Goal: Check status: Check status

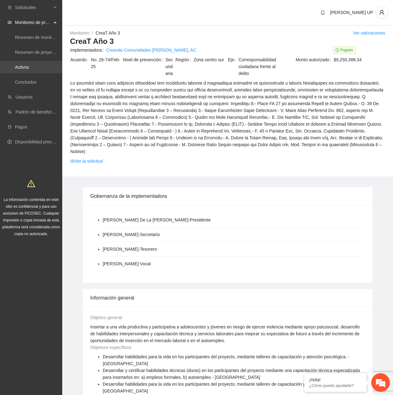
click at [29, 70] on link "Activos" at bounding box center [22, 67] width 14 height 5
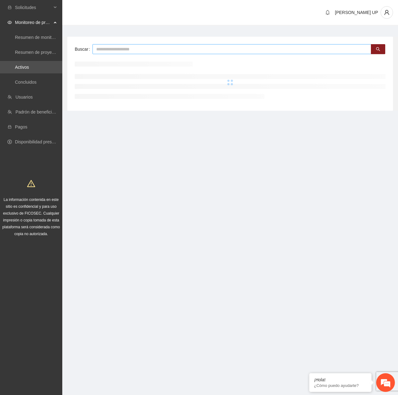
click at [113, 46] on input "text" at bounding box center [231, 49] width 279 height 10
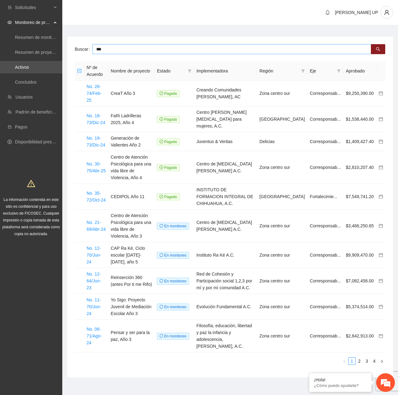
type input "***"
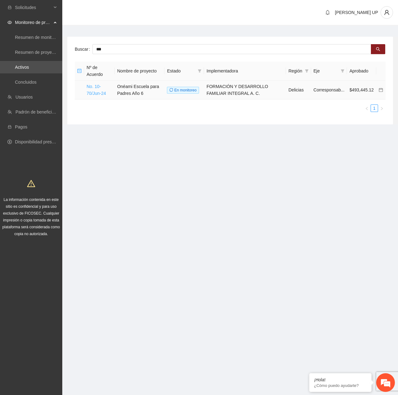
click at [91, 88] on link "No. 10-70/Jun-24" at bounding box center [96, 90] width 19 height 12
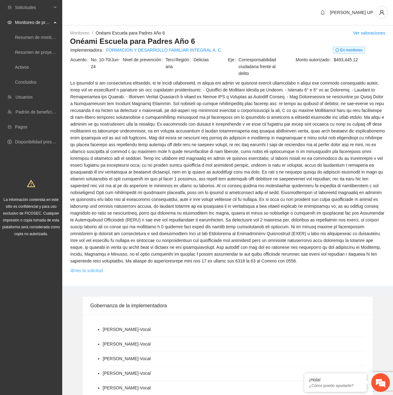
click at [83, 270] on link "Ver la solicitud" at bounding box center [86, 270] width 32 height 7
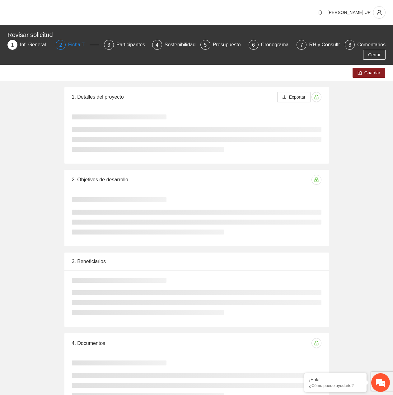
click at [81, 46] on div "Ficha T" at bounding box center [78, 45] width 21 height 10
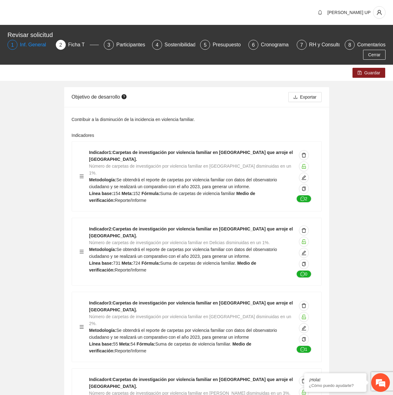
click at [35, 45] on div "Inf. General" at bounding box center [35, 45] width 31 height 10
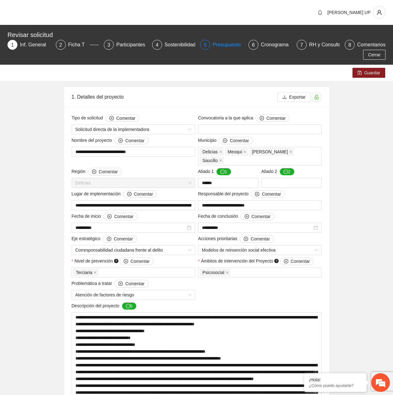
click at [215, 44] on div "Presupuesto" at bounding box center [228, 45] width 33 height 10
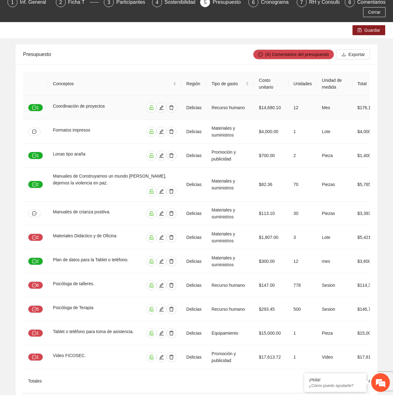
scroll to position [87, 0]
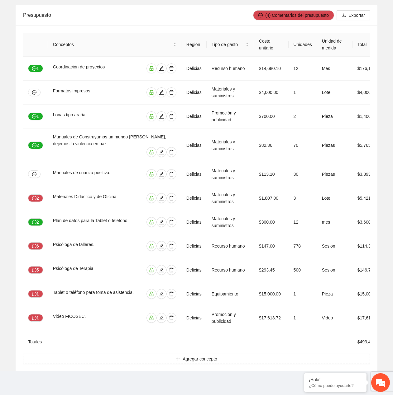
click at [242, 349] on td at bounding box center [229, 342] width 47 height 24
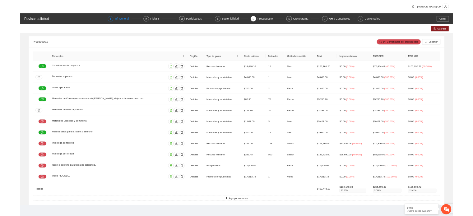
scroll to position [0, 0]
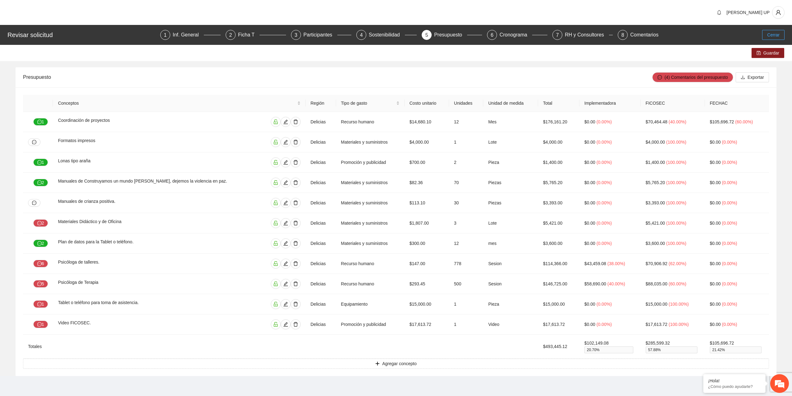
click at [393, 37] on button "Cerrar" at bounding box center [773, 35] width 22 height 10
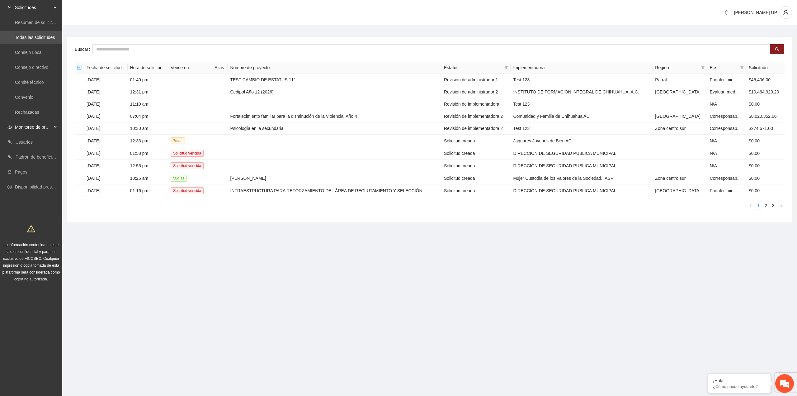
click at [38, 129] on span "Monitoreo de proyectos" at bounding box center [33, 127] width 37 height 12
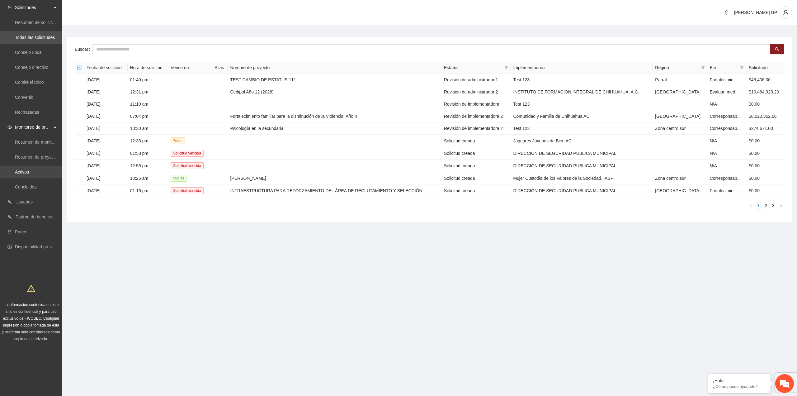
click at [29, 174] on link "Activos" at bounding box center [22, 171] width 14 height 5
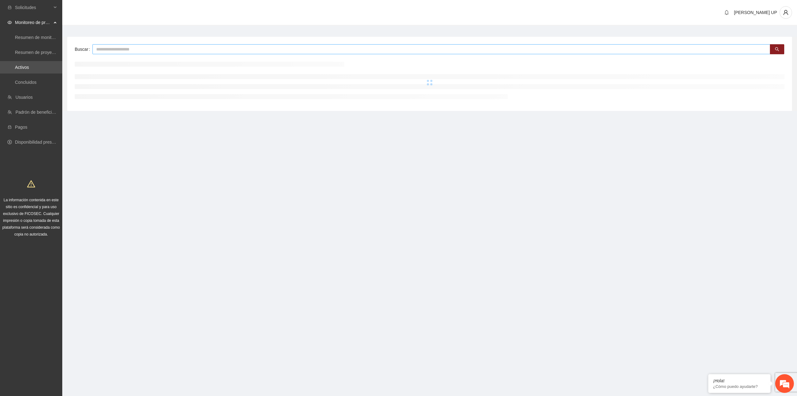
click at [122, 49] on input "text" at bounding box center [431, 49] width 678 height 10
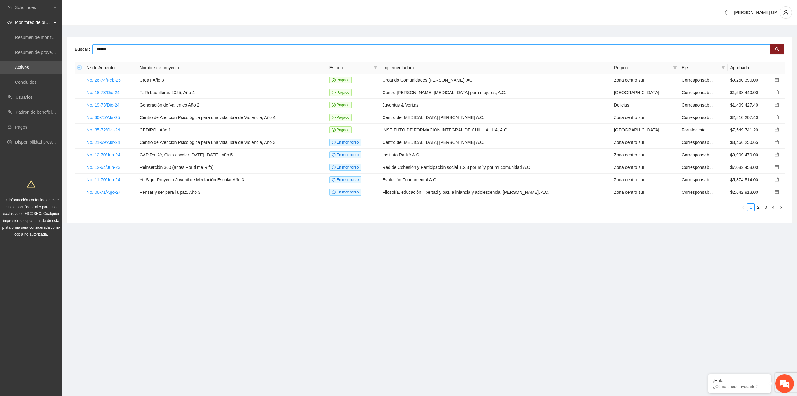
type input "******"
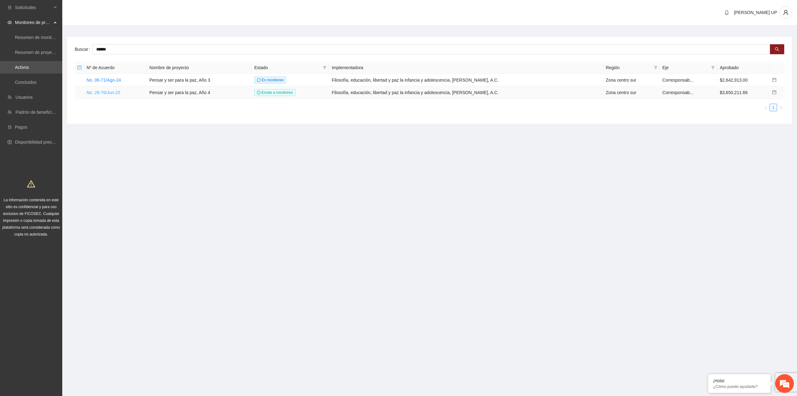
click at [110, 91] on link "No. 28-76/Jun-25" at bounding box center [104, 92] width 34 height 5
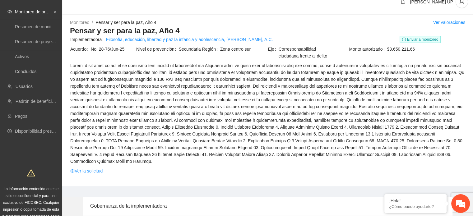
scroll to position [11, 0]
click at [94, 167] on link "Ver la solicitud" at bounding box center [86, 170] width 32 height 7
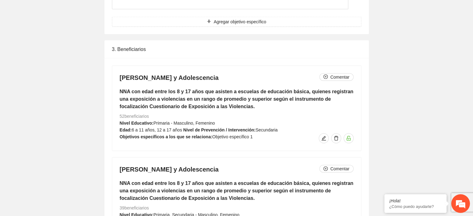
scroll to position [1681, 0]
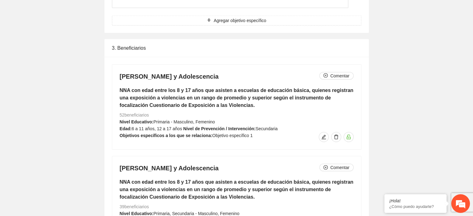
drag, startPoint x: 287, startPoint y: 146, endPoint x: 283, endPoint y: 153, distance: 8.0
click at [287, 157] on div "[PERSON_NAME] y Adolescencia Comentar NNA con edad entre los 8 y 17 años que as…" at bounding box center [236, 199] width 249 height 85
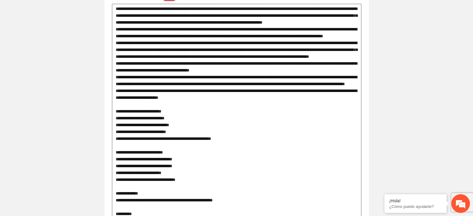
scroll to position [0, 0]
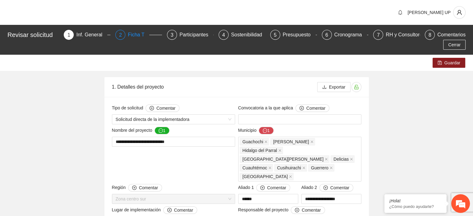
click at [115, 34] on div "2 Ficha T" at bounding box center [138, 35] width 47 height 10
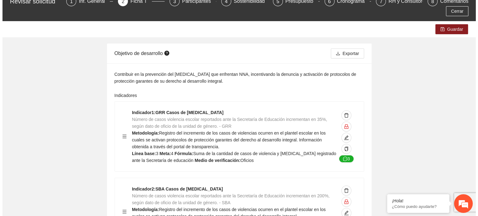
scroll to position [34, 0]
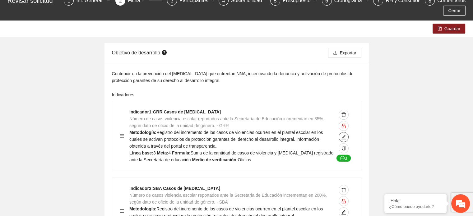
click at [345, 135] on icon "edit" at bounding box center [344, 137] width 4 height 4
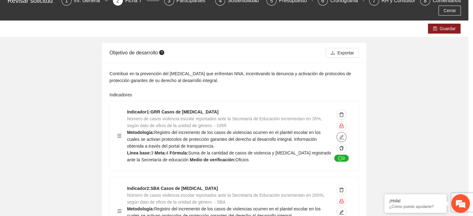
type textarea "*"
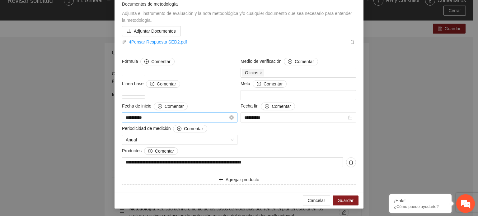
scroll to position [156, 0]
click at [309, 196] on button "Cancelar" at bounding box center [316, 201] width 27 height 10
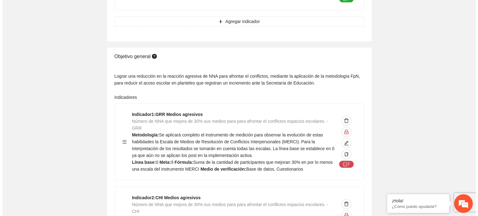
scroll to position [788, 0]
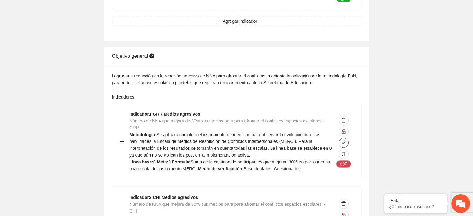
click at [347, 140] on span "edit" at bounding box center [343, 142] width 9 height 5
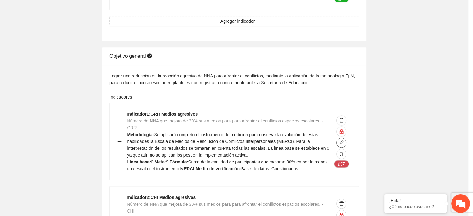
click at [344, 127] on textarea "**********" at bounding box center [237, 122] width 234 height 24
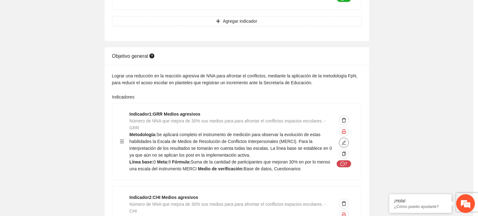
type textarea "*"
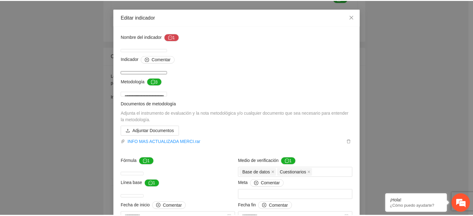
scroll to position [0, 0]
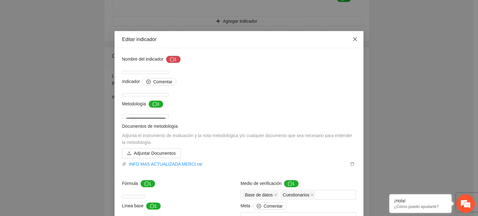
click at [355, 42] on span "Close" at bounding box center [355, 39] width 17 height 17
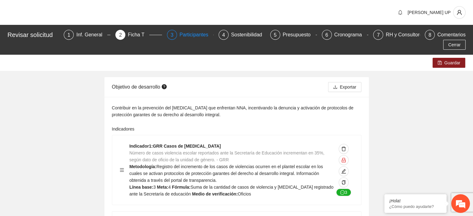
click at [167, 39] on div "3 Participantes" at bounding box center [190, 35] width 47 height 10
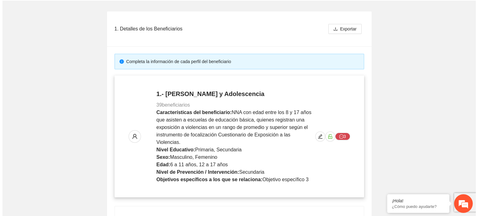
scroll to position [88, 0]
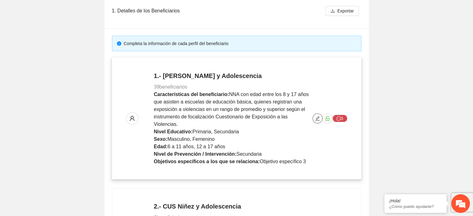
click at [316, 116] on icon "edit" at bounding box center [317, 118] width 5 height 5
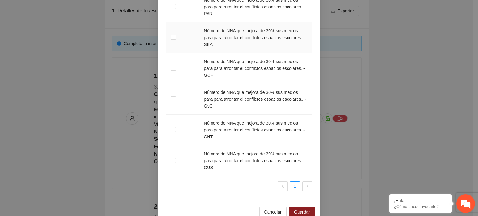
scroll to position [1010, 0]
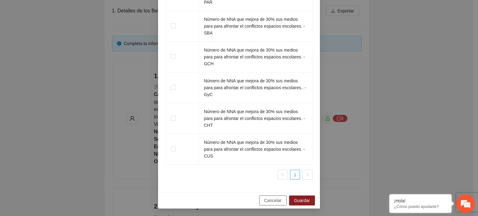
click at [280, 198] on button "Cancelar" at bounding box center [272, 201] width 27 height 10
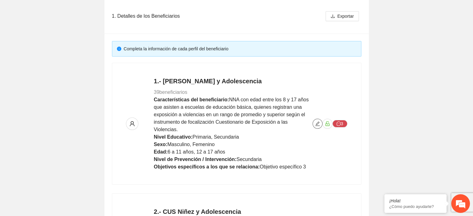
scroll to position [0, 0]
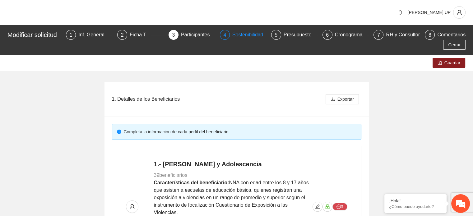
click at [237, 37] on div "Sostenibilidad" at bounding box center [251, 35] width 36 height 10
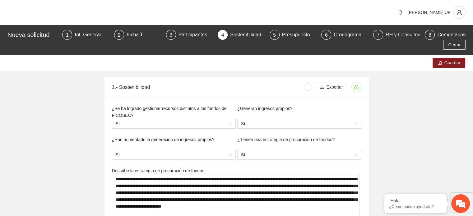
type textarea "**********"
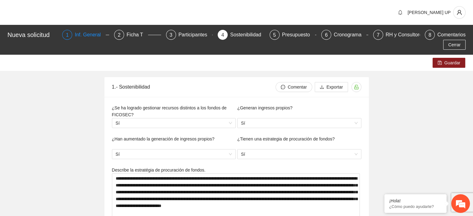
click at [75, 39] on div "Inf. General" at bounding box center [90, 35] width 31 height 10
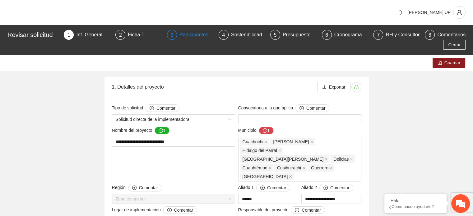
click at [181, 36] on div "Participantes" at bounding box center [197, 35] width 34 height 10
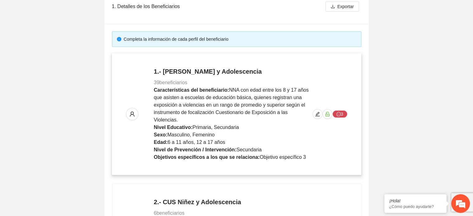
scroll to position [105, 0]
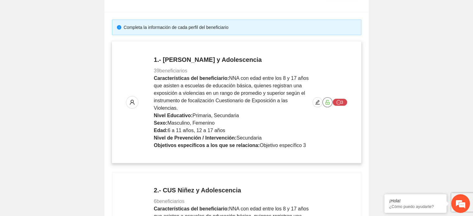
click at [327, 101] on button "button" at bounding box center [328, 102] width 10 height 10
click at [318, 100] on icon "edit" at bounding box center [317, 102] width 5 height 5
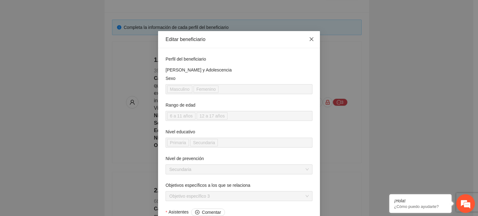
click at [309, 41] on icon "close" at bounding box center [311, 39] width 5 height 5
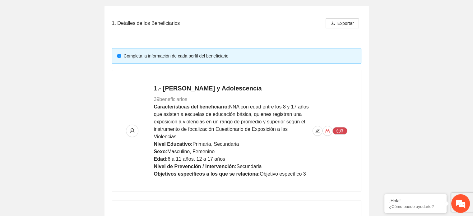
scroll to position [0, 0]
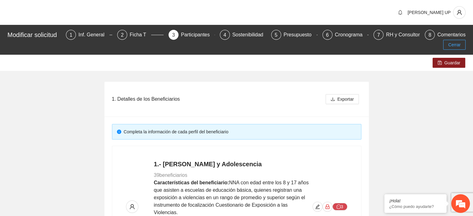
click at [393, 45] on button "Cerrar" at bounding box center [455, 45] width 22 height 10
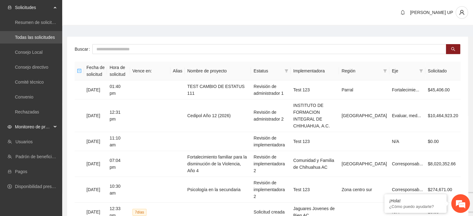
click at [45, 125] on span "Monitoreo de proyectos" at bounding box center [33, 127] width 37 height 12
click at [29, 172] on link "Activos" at bounding box center [22, 171] width 14 height 5
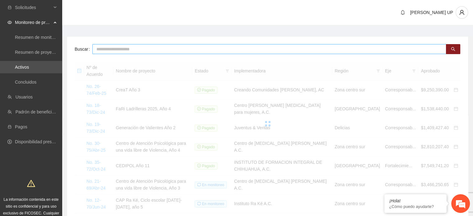
click at [106, 53] on input "text" at bounding box center [269, 49] width 354 height 10
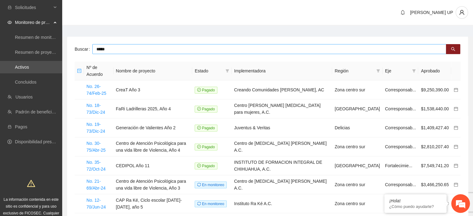
type input "*****"
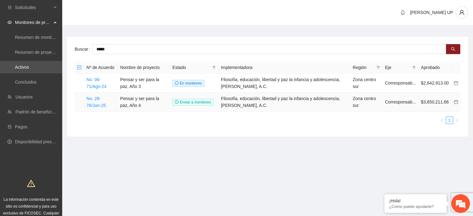
click at [102, 95] on td "No. 28-76/Jun-25" at bounding box center [101, 102] width 34 height 19
click at [102, 96] on link "No. 28-76/Jun-25" at bounding box center [96, 102] width 19 height 12
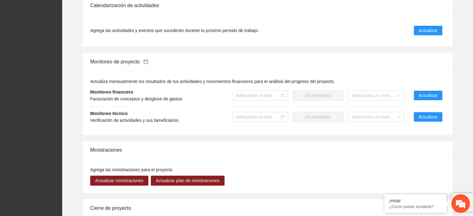
scroll to position [596, 0]
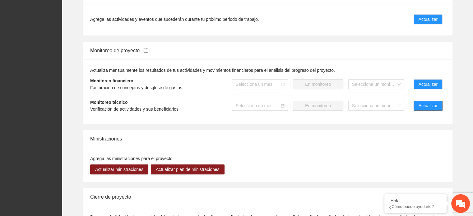
click at [393, 101] on button "Actualizar" at bounding box center [428, 106] width 29 height 10
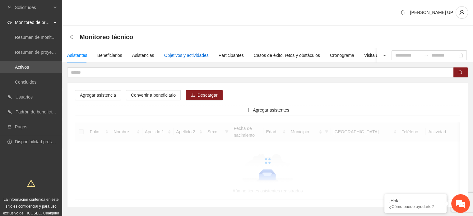
click at [204, 57] on div "Objetivos y actividades" at bounding box center [186, 55] width 45 height 7
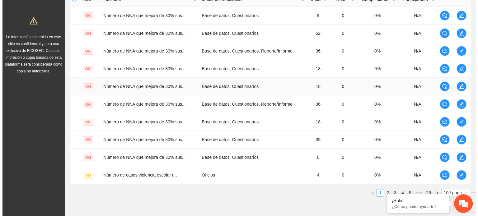
scroll to position [167, 0]
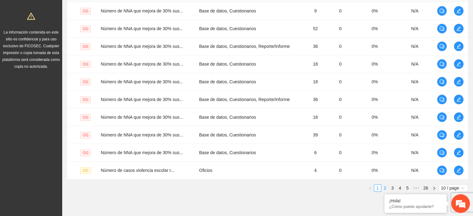
click at [386, 187] on link "2" at bounding box center [385, 188] width 7 height 7
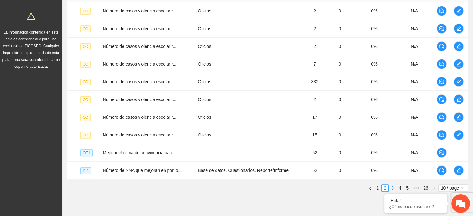
click at [393, 189] on link "3" at bounding box center [392, 188] width 7 height 7
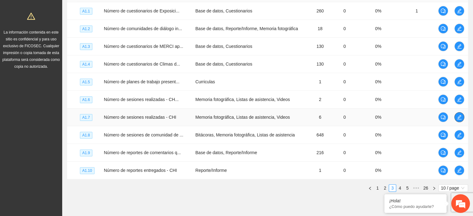
click at [393, 116] on icon "edit" at bounding box center [459, 117] width 5 height 5
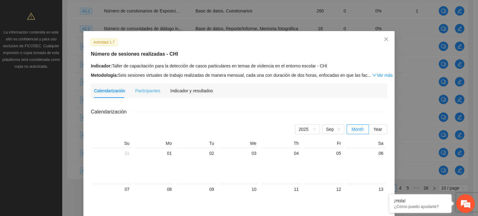
scroll to position [31, 0]
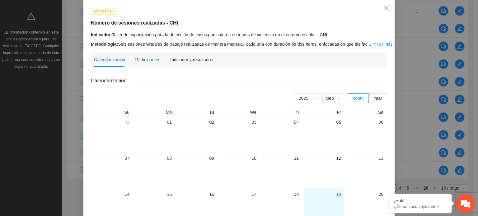
click at [147, 62] on div "Participantes" at bounding box center [147, 59] width 25 height 7
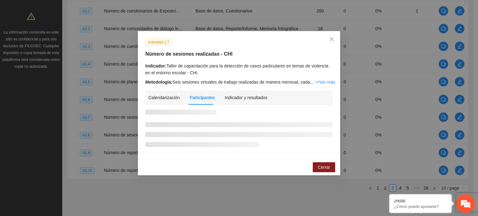
scroll to position [0, 0]
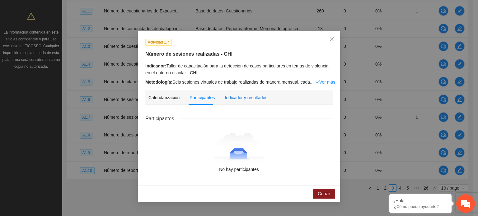
click at [241, 101] on div "Indicador y resultados" at bounding box center [246, 97] width 43 height 7
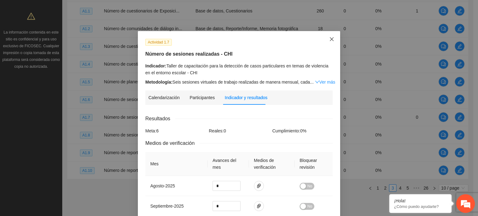
click at [331, 37] on icon "close" at bounding box center [331, 39] width 5 height 5
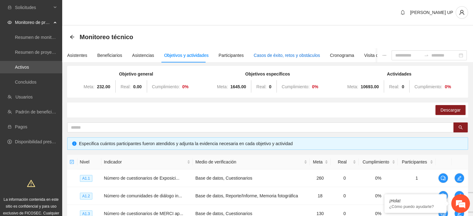
click at [261, 57] on div "Casos de éxito, retos y obstáculos" at bounding box center [287, 55] width 66 height 7
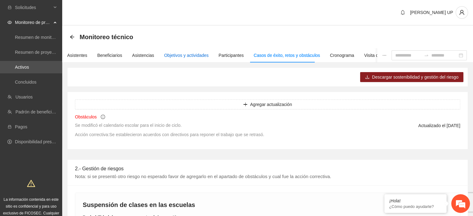
click at [178, 57] on div "Objetivos y actividades" at bounding box center [186, 55] width 45 height 7
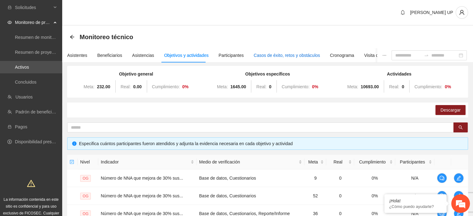
click at [302, 57] on div "Casos de éxito, retos y obstáculos" at bounding box center [287, 55] width 66 height 7
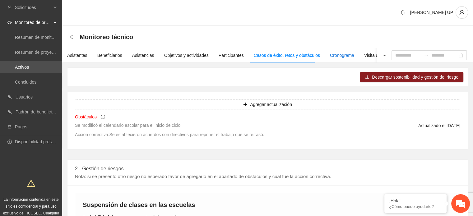
click at [334, 57] on div "Cronograma" at bounding box center [342, 55] width 24 height 7
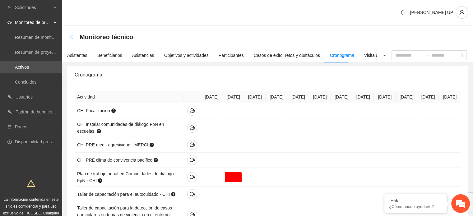
click at [71, 37] on icon "arrow-left" at bounding box center [72, 37] width 4 height 4
